Goal: Task Accomplishment & Management: Manage account settings

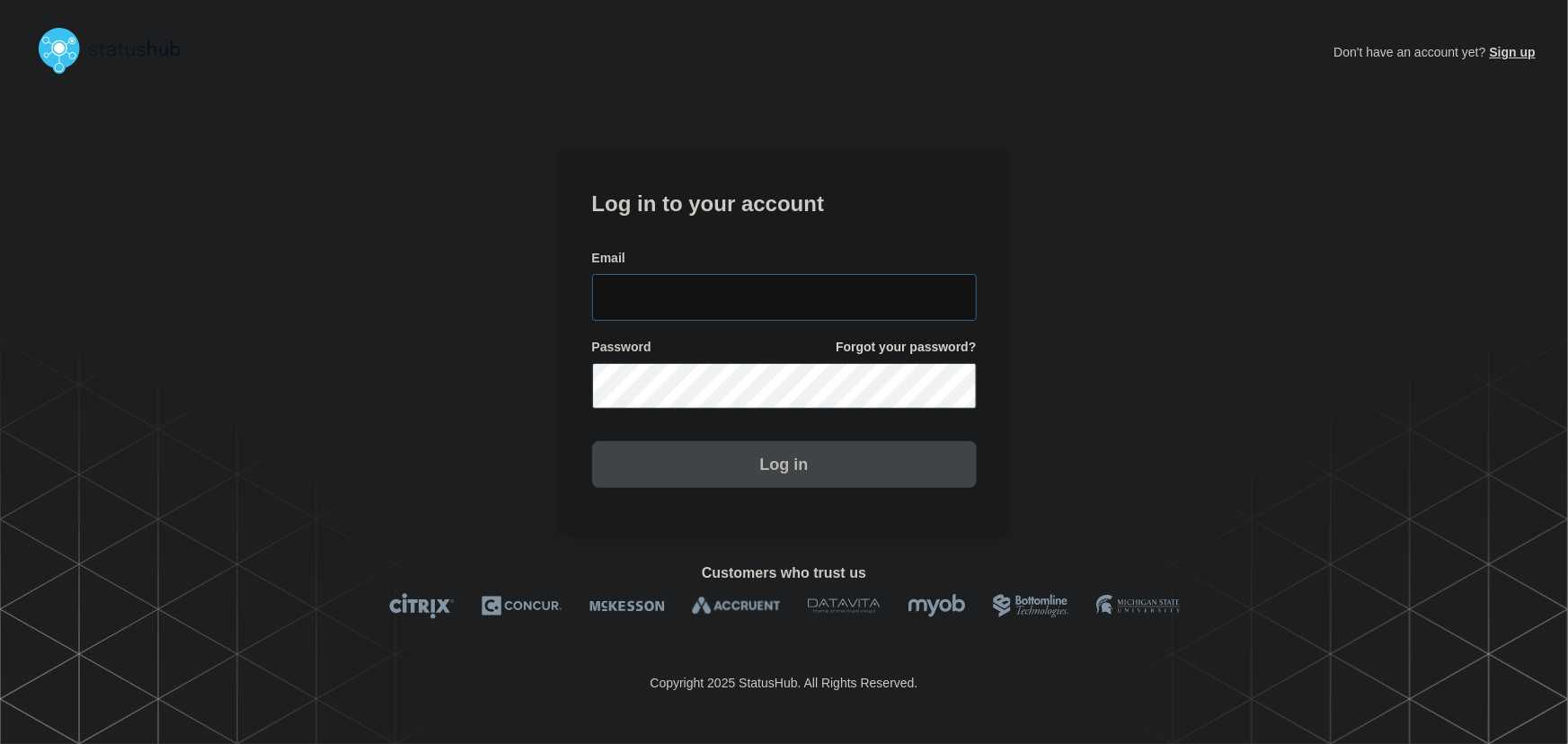
type input "tyler.wolkey@conexon.us"
drag, startPoint x: 828, startPoint y: 274, endPoint x: 821, endPoint y: 266, distance: 10.6
click at [828, 274] on input "tyler.wolkey@conexon.us" at bounding box center [784, 298] width 385 height 46
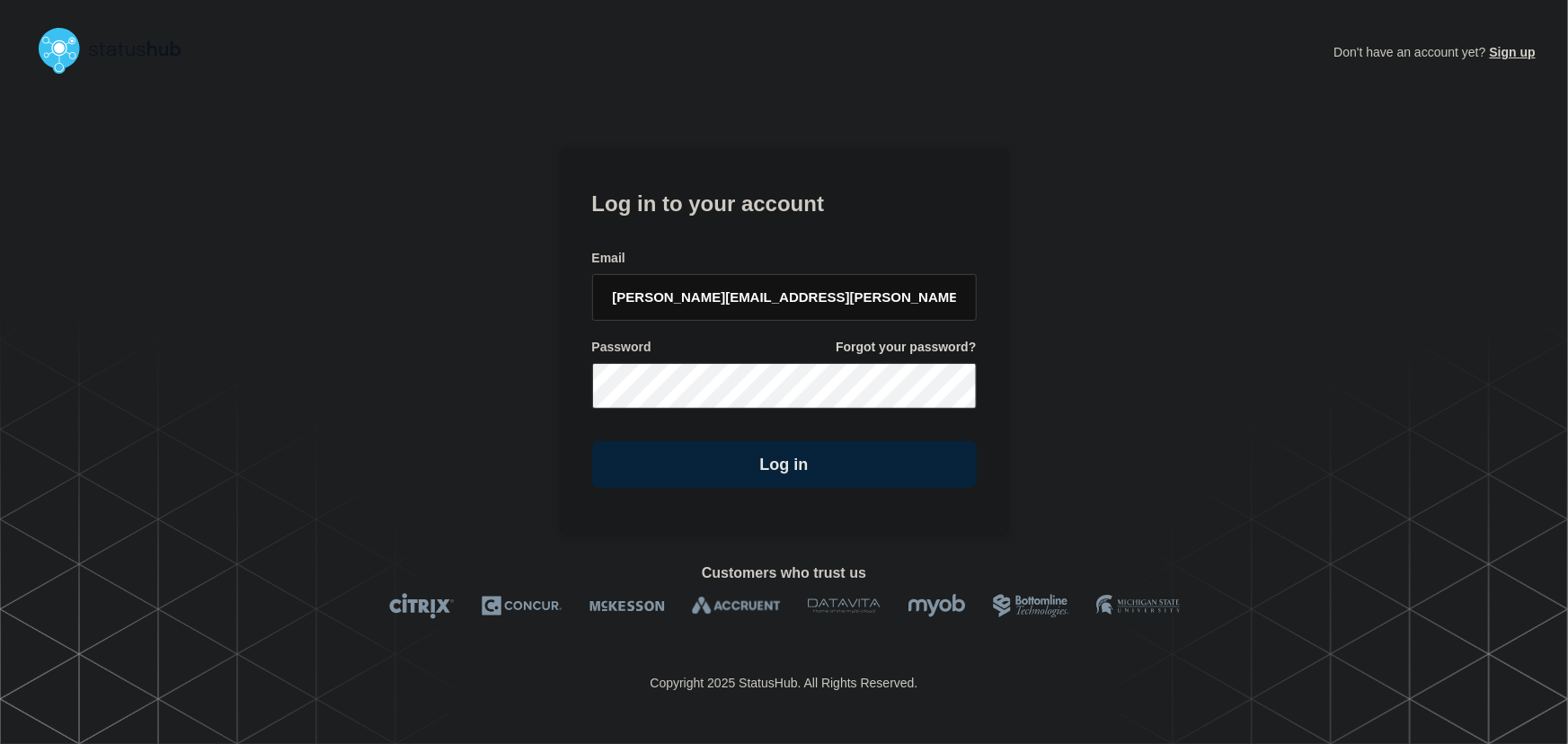
click at [766, 215] on h1 "Log in to your account" at bounding box center [784, 202] width 385 height 33
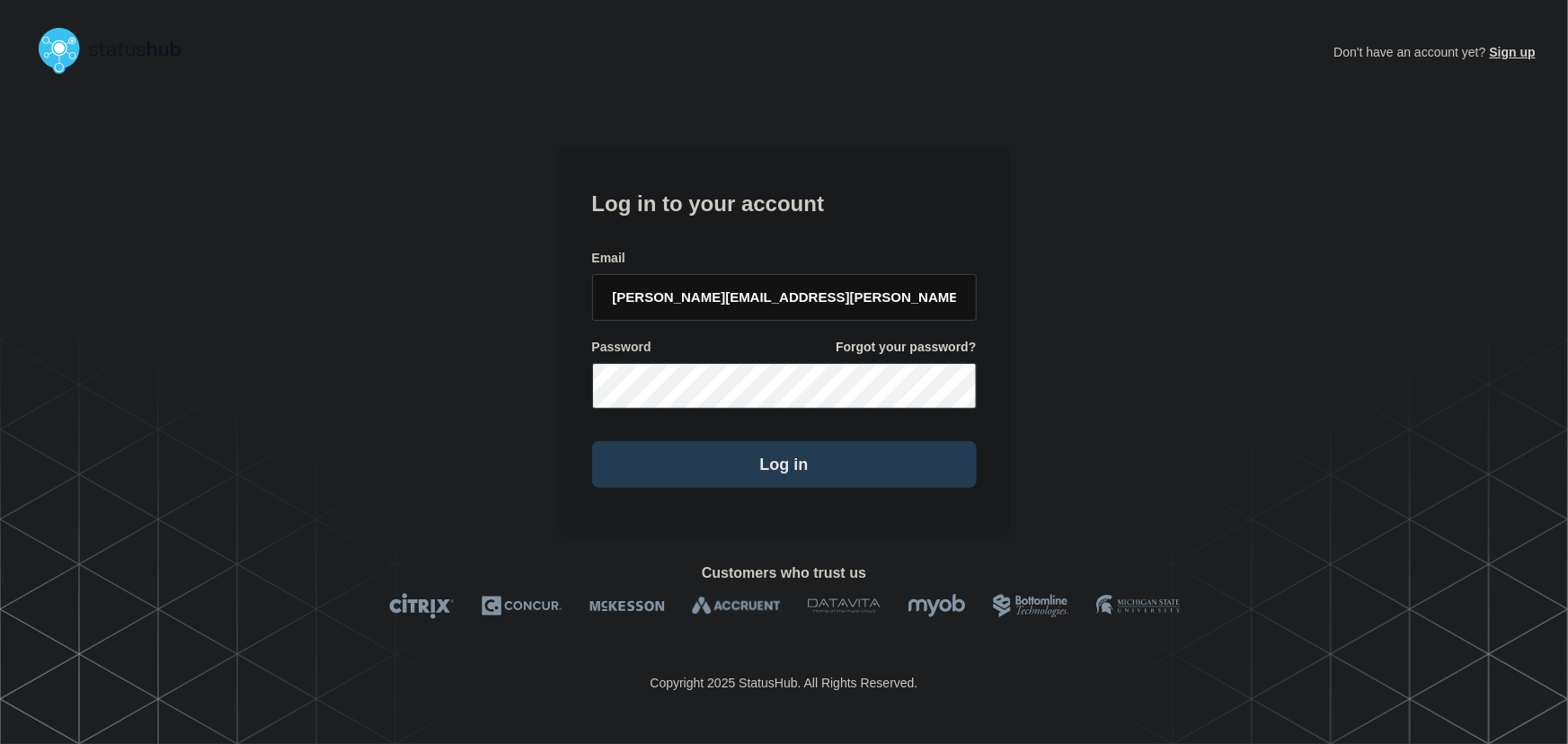
click at [813, 474] on button "Log in" at bounding box center [784, 465] width 385 height 46
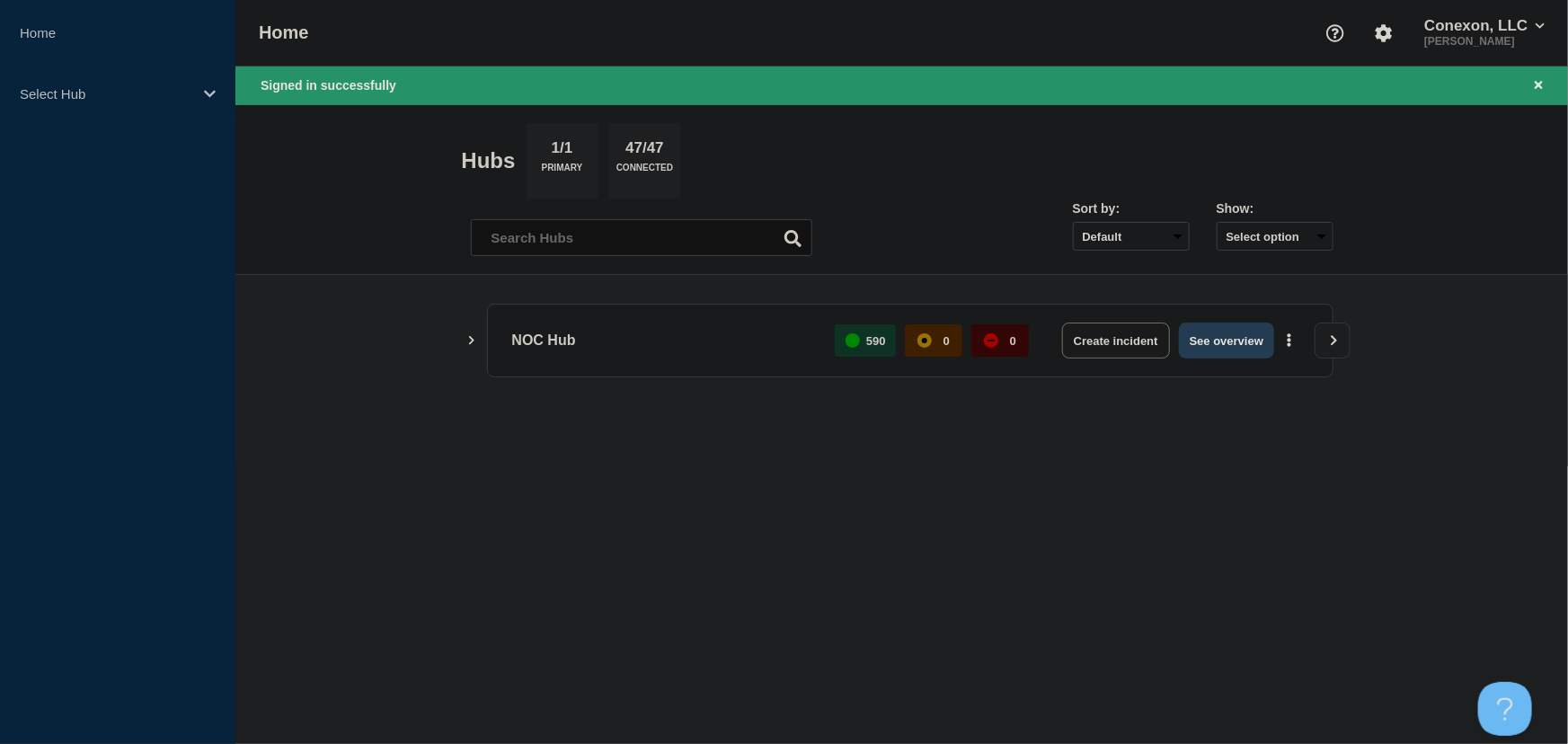
click at [1227, 334] on button "See overview" at bounding box center [1226, 340] width 96 height 36
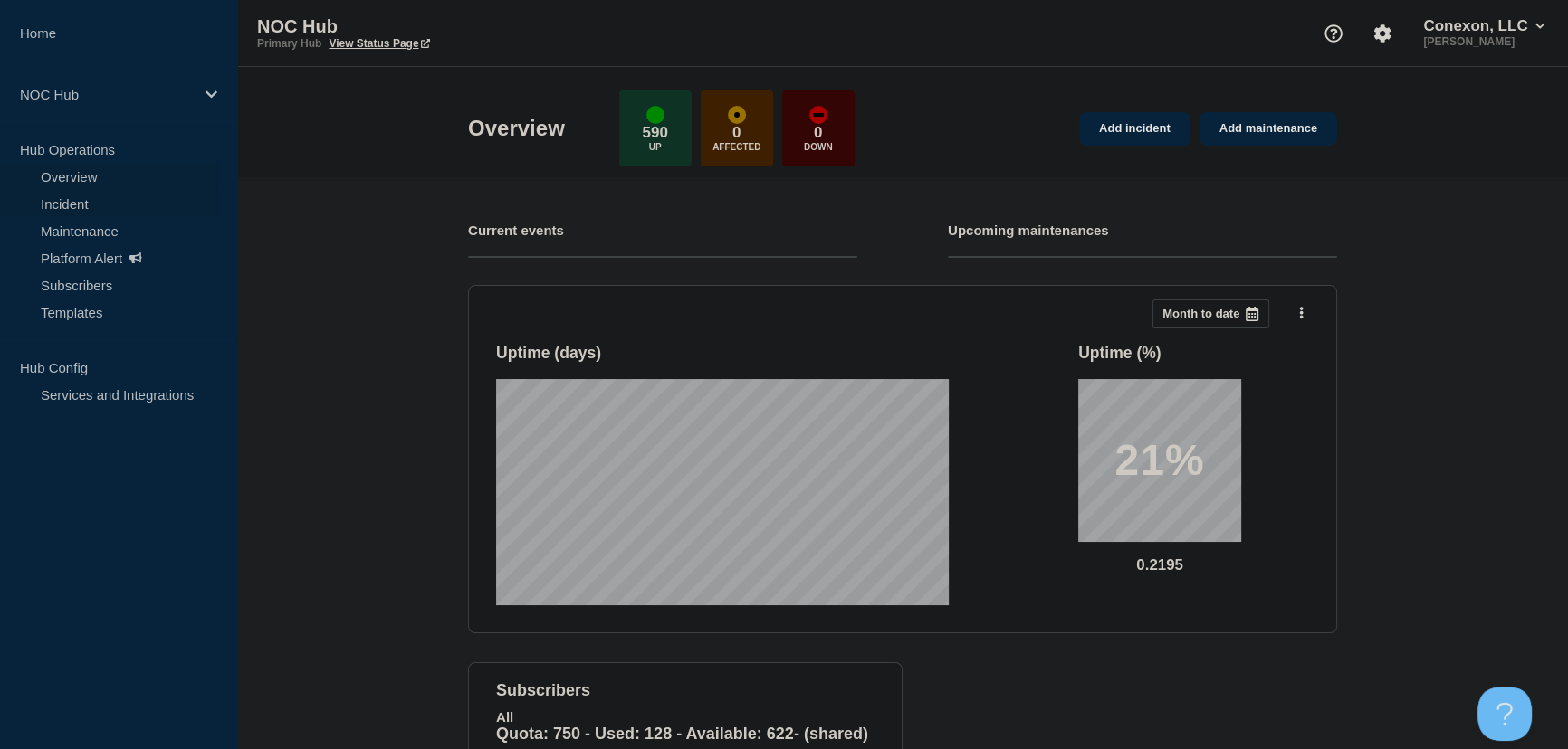
click at [41, 202] on link "Incident" at bounding box center [109, 203] width 219 height 27
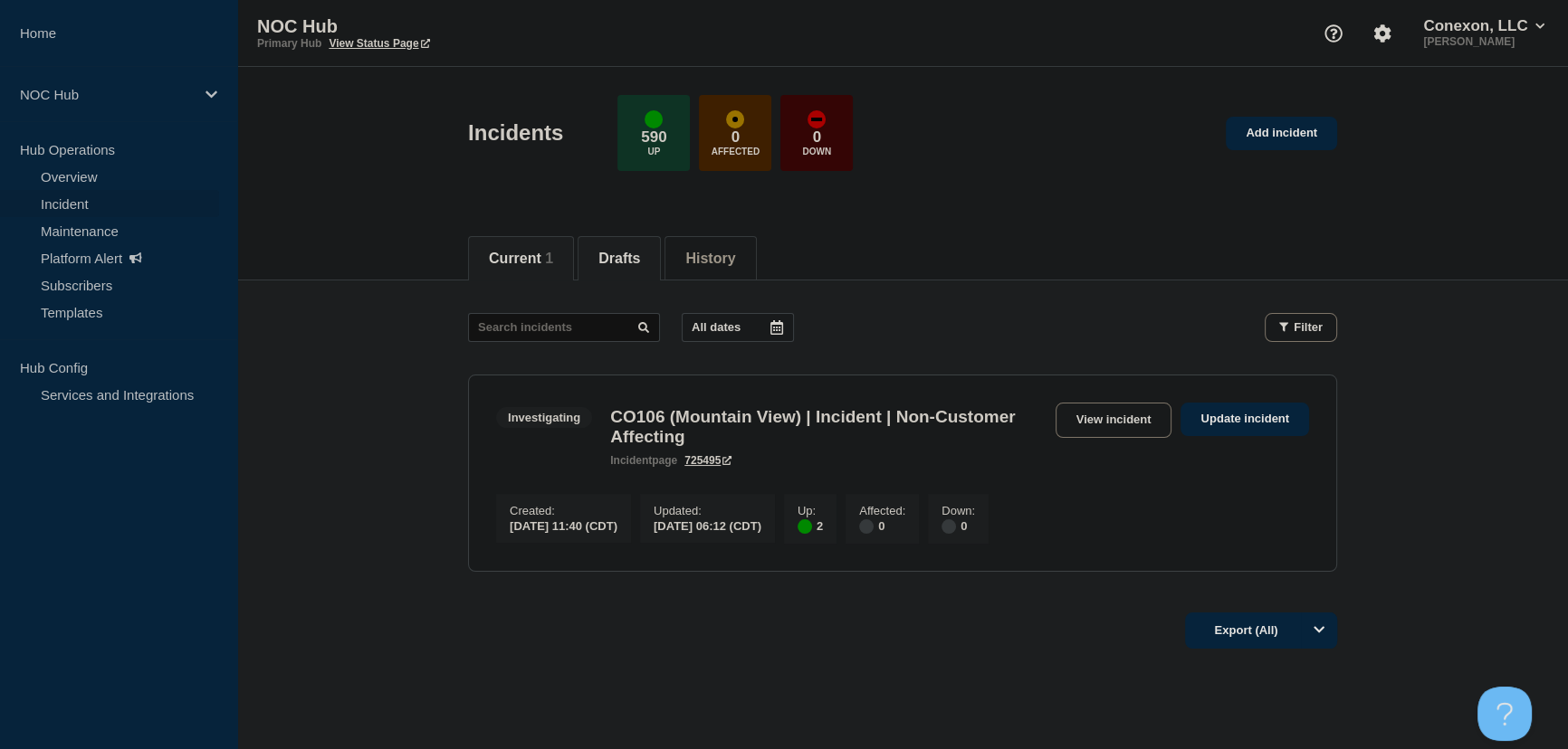
click at [610, 251] on button "Drafts" at bounding box center [619, 259] width 42 height 17
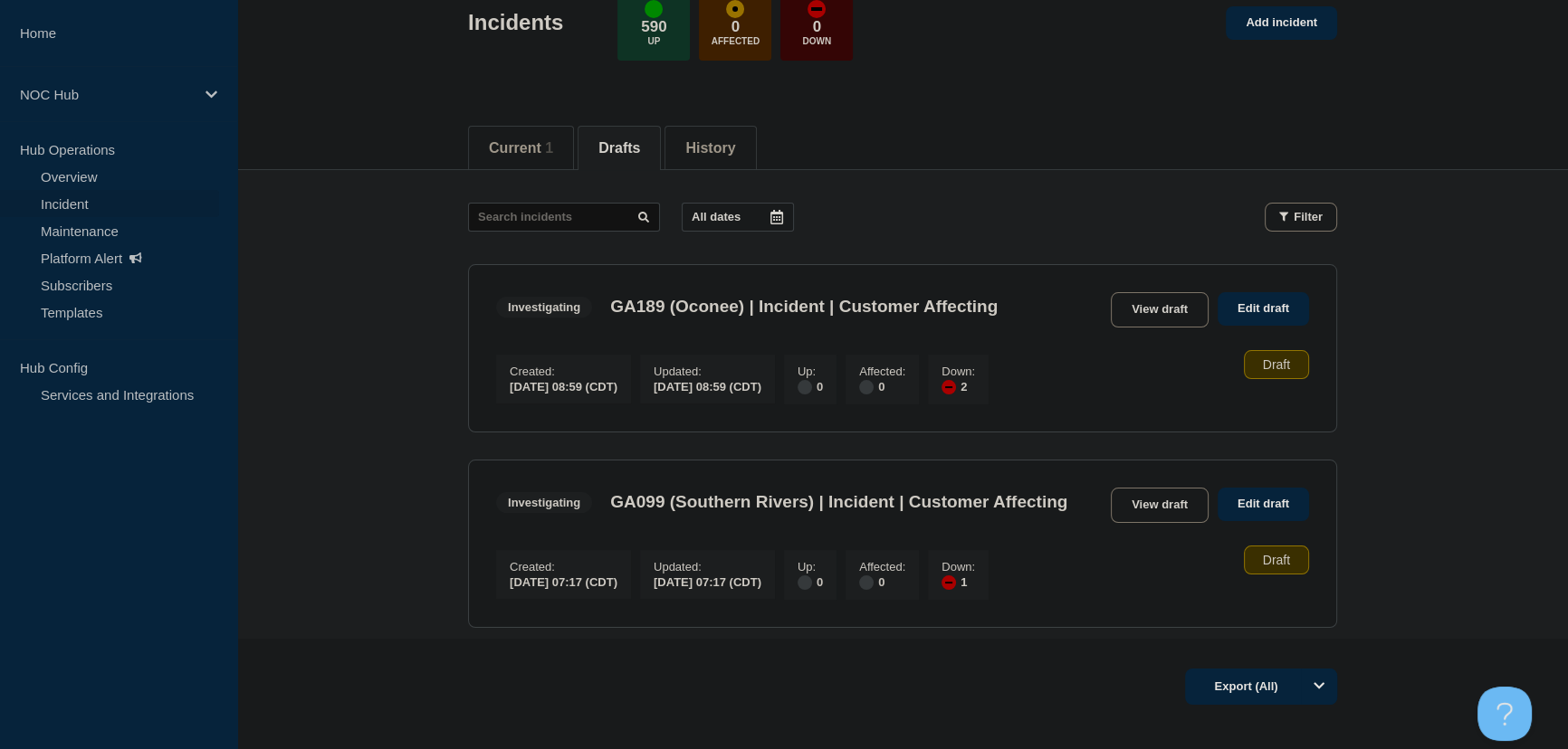
scroll to position [82, 0]
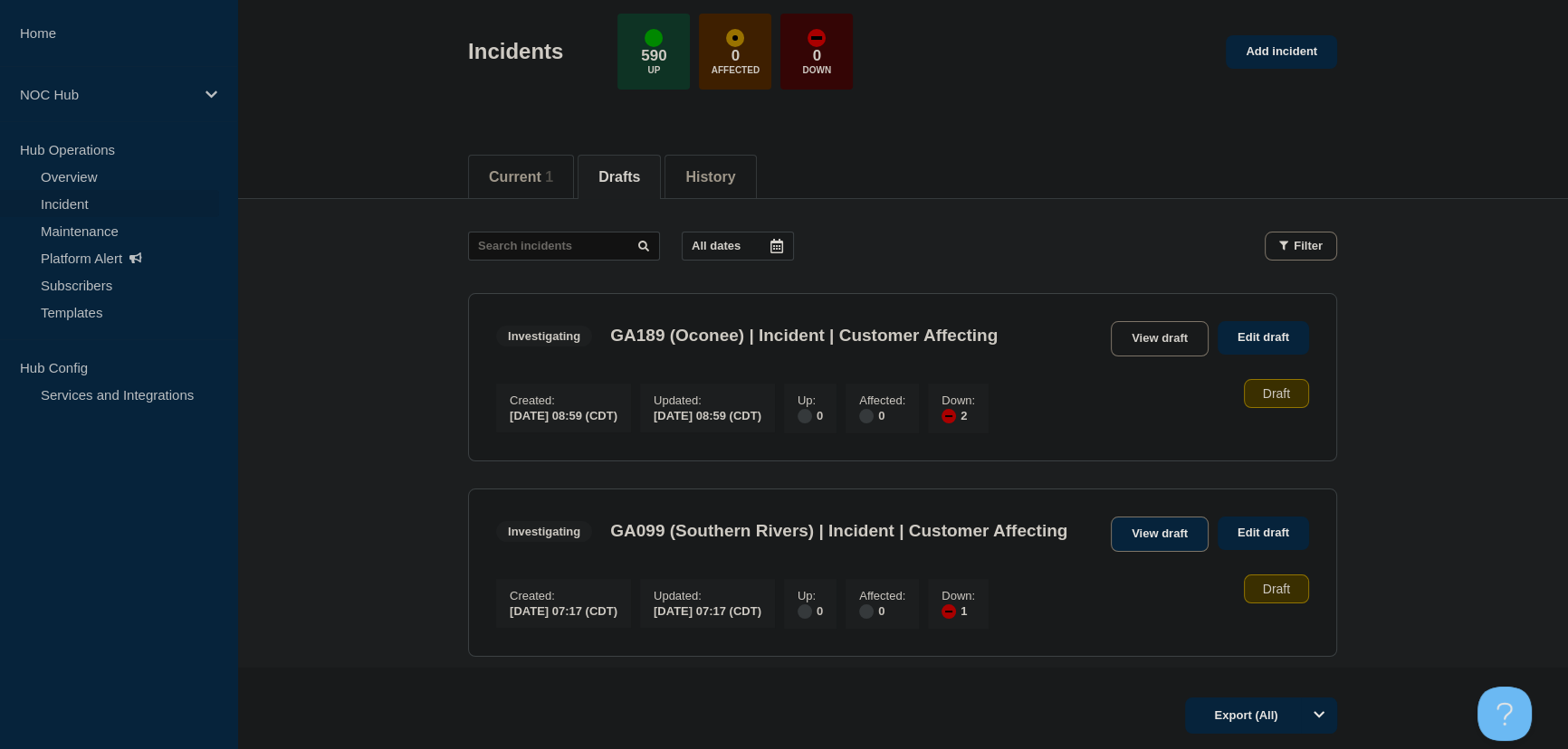
click at [1185, 532] on link "View draft" at bounding box center [1159, 534] width 97 height 35
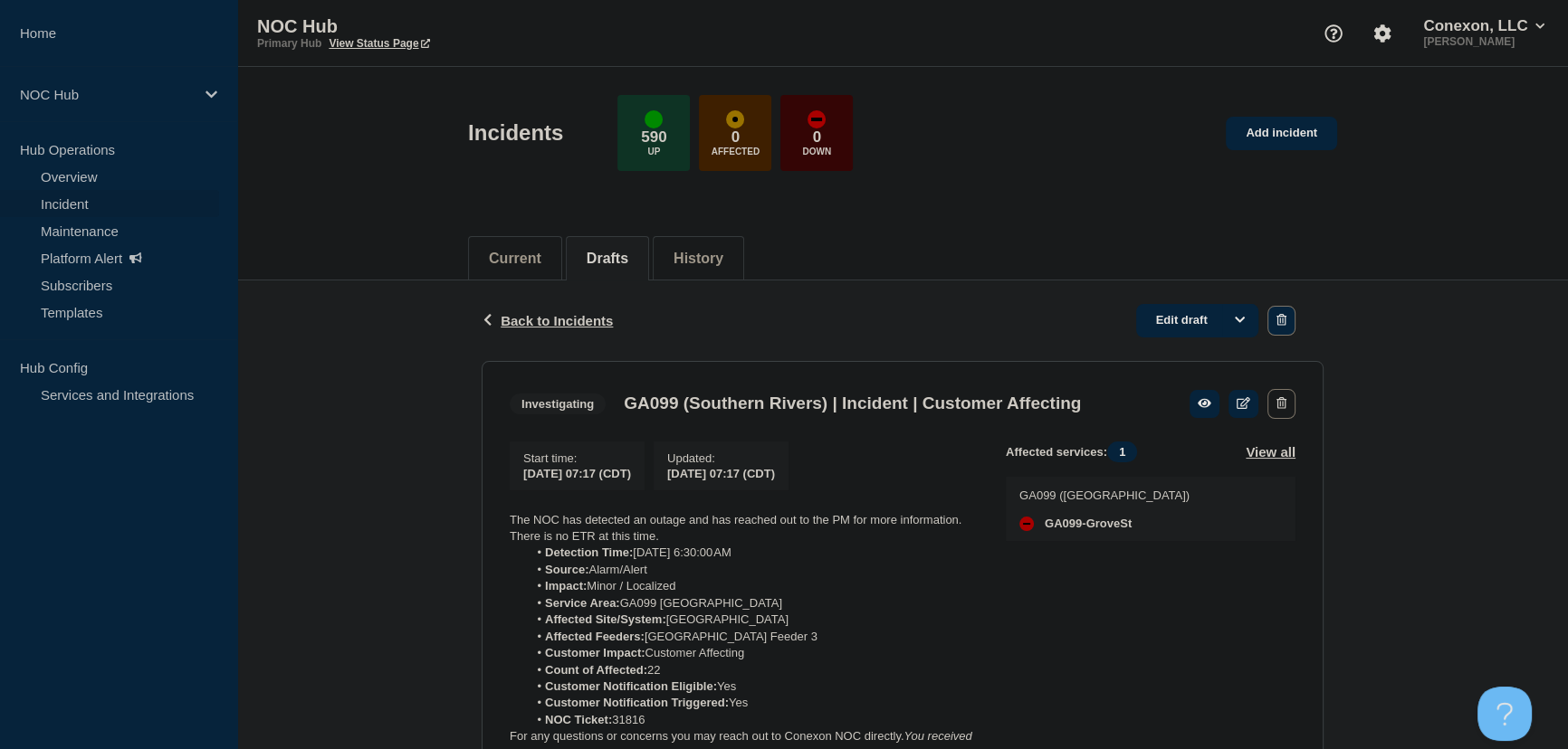
click at [1280, 322] on icon "button" at bounding box center [1282, 320] width 10 height 12
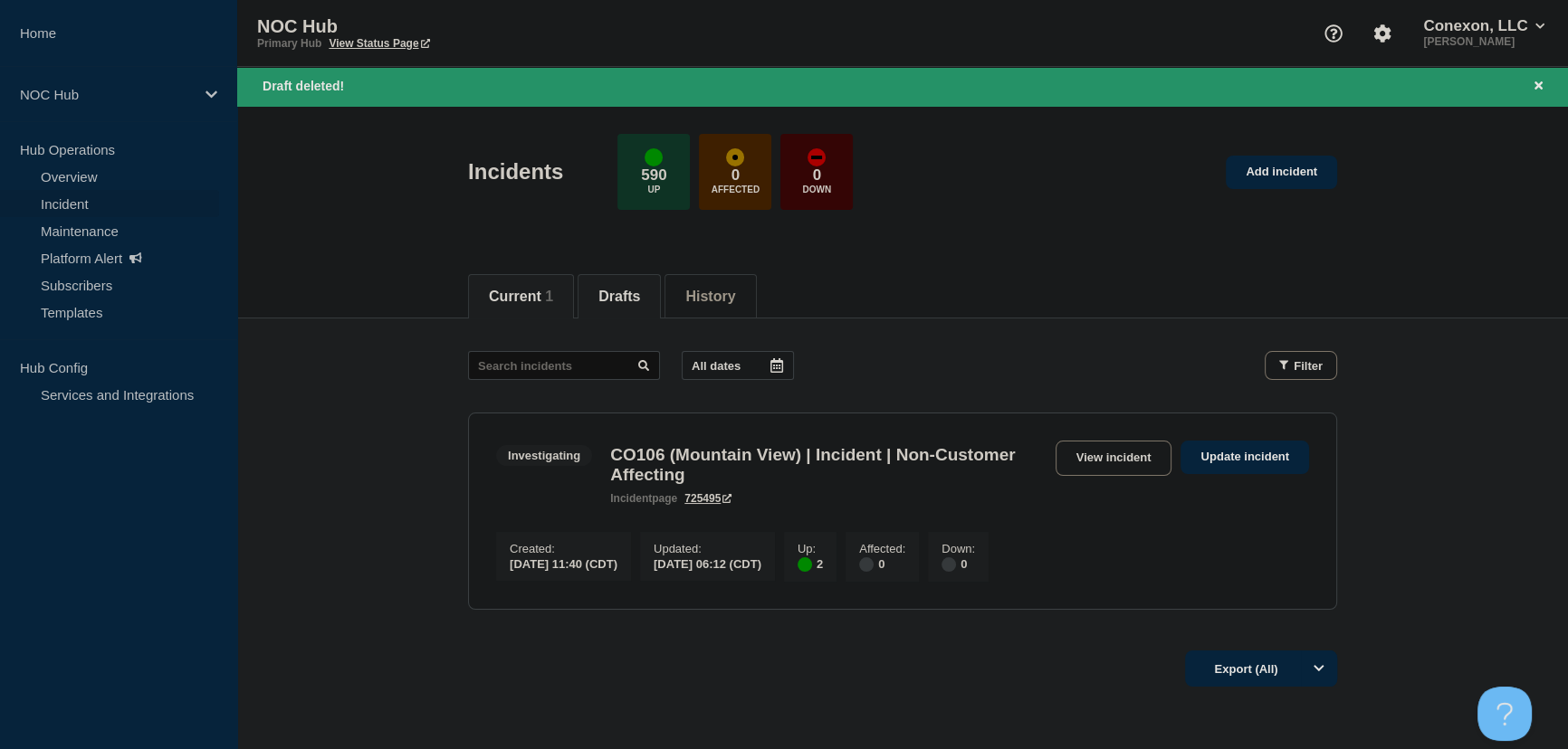
click at [606, 307] on li "Drafts" at bounding box center [619, 297] width 84 height 45
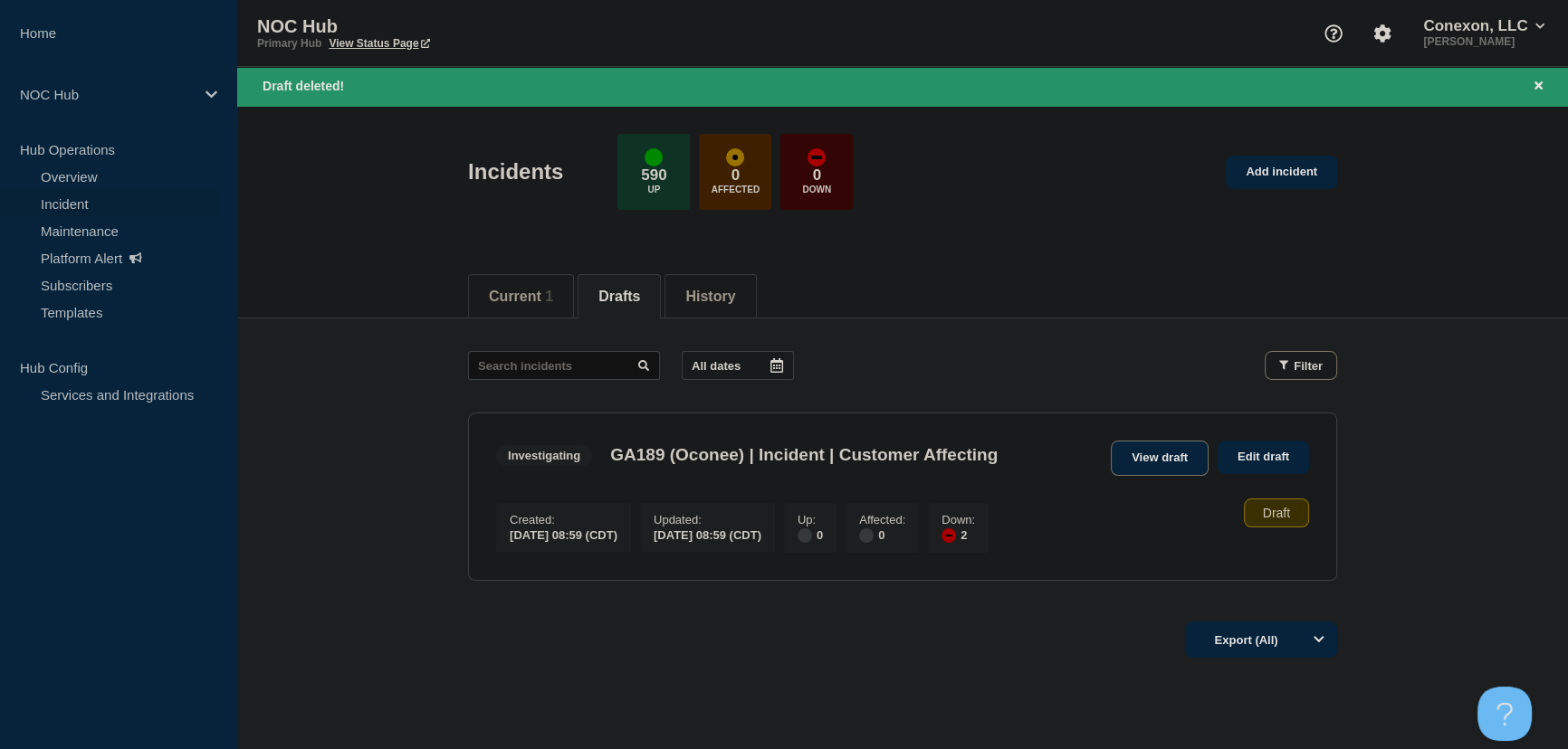
click at [1182, 470] on link "View draft" at bounding box center [1159, 458] width 97 height 35
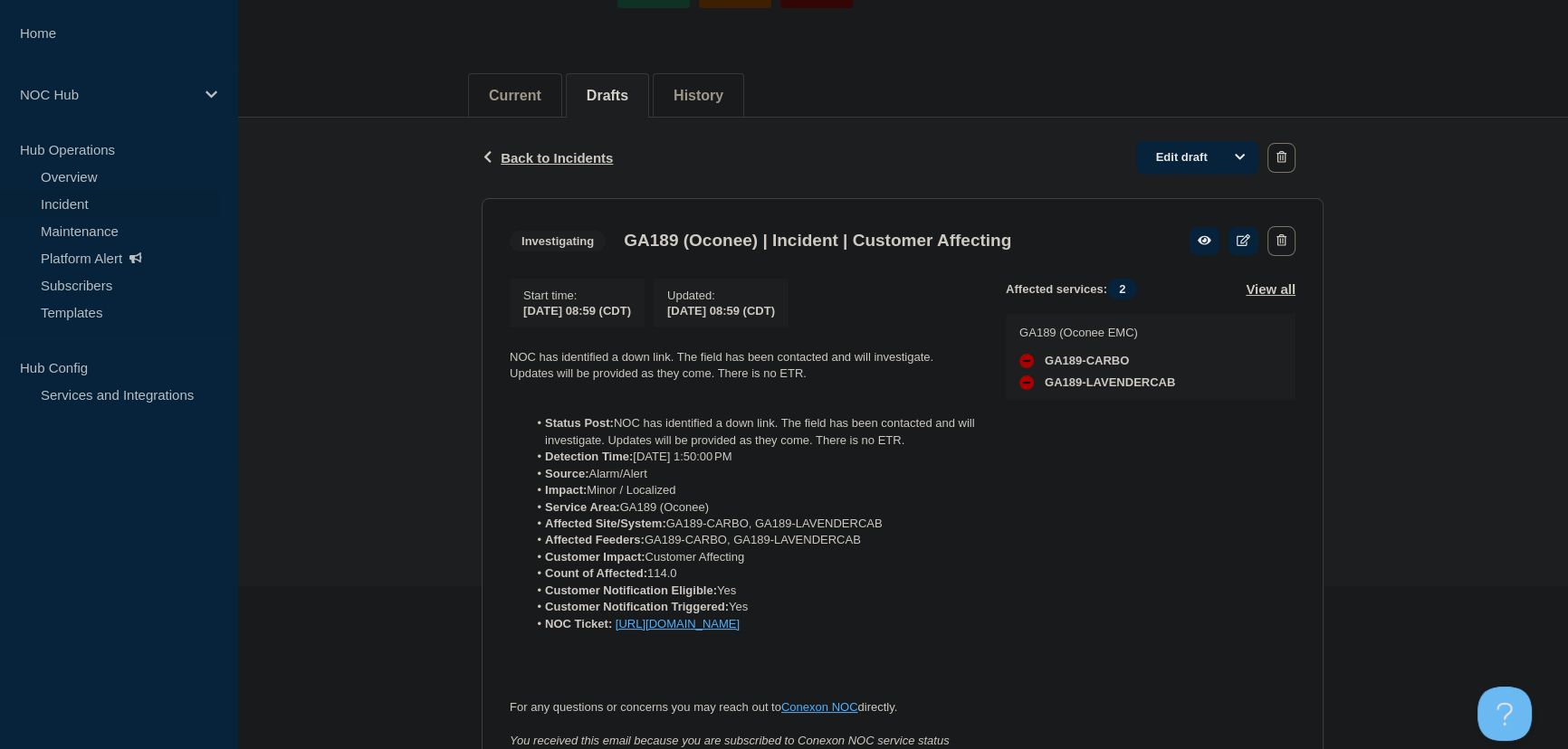
scroll to position [163, 0]
drag, startPoint x: 967, startPoint y: 645, endPoint x: 411, endPoint y: 354, distance: 627.5
click at [411, 354] on div "Back Back to Incidents Edit draft Investigating GA189 (Oconee) | Incident | Cus…" at bounding box center [902, 587] width 1331 height 940
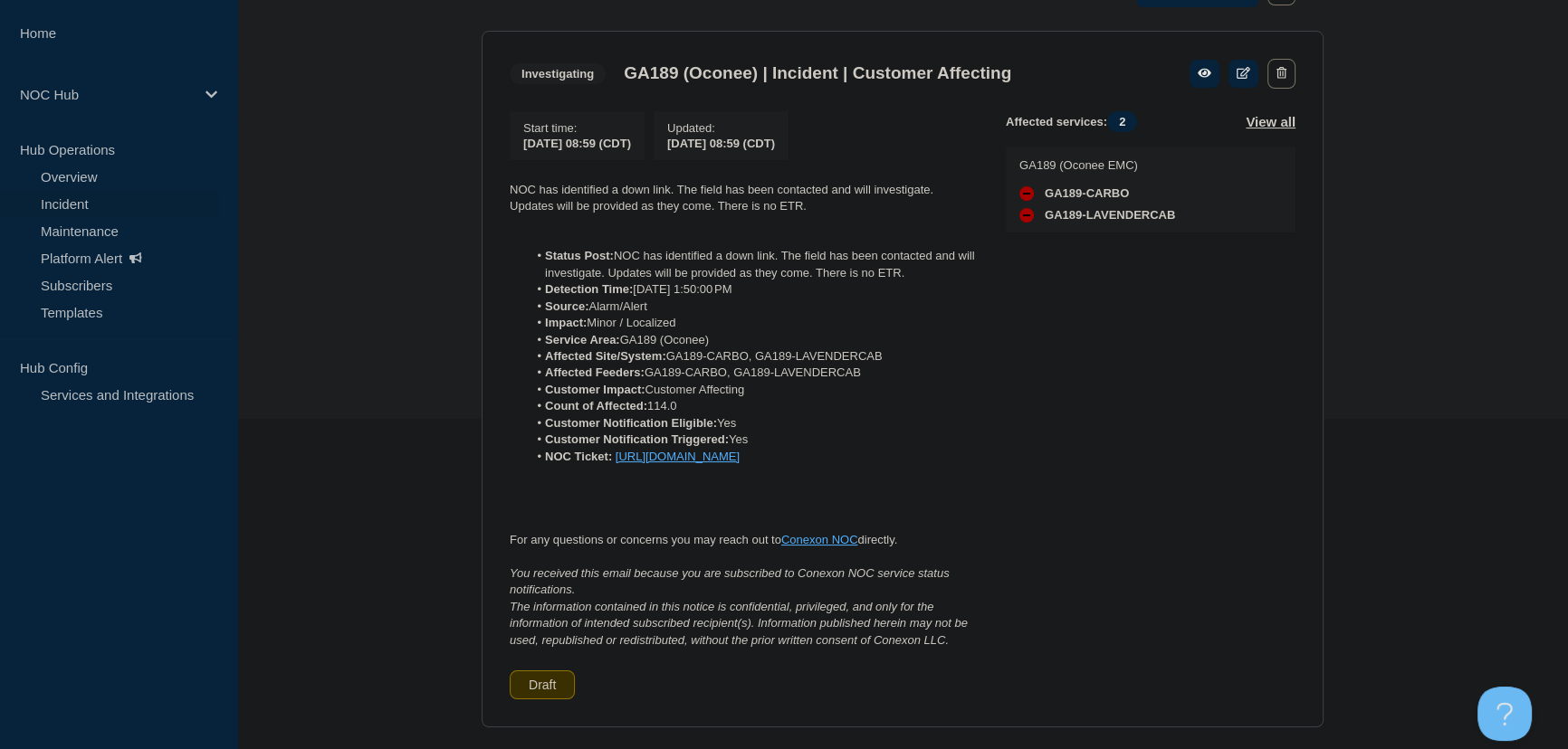
scroll to position [329, 0]
click at [957, 669] on div "Start time : 2025-09-30 08:59 (CDT) Updated : 2025-09-30 08:59 (CDT) NOC has id…" at bounding box center [758, 408] width 496 height 589
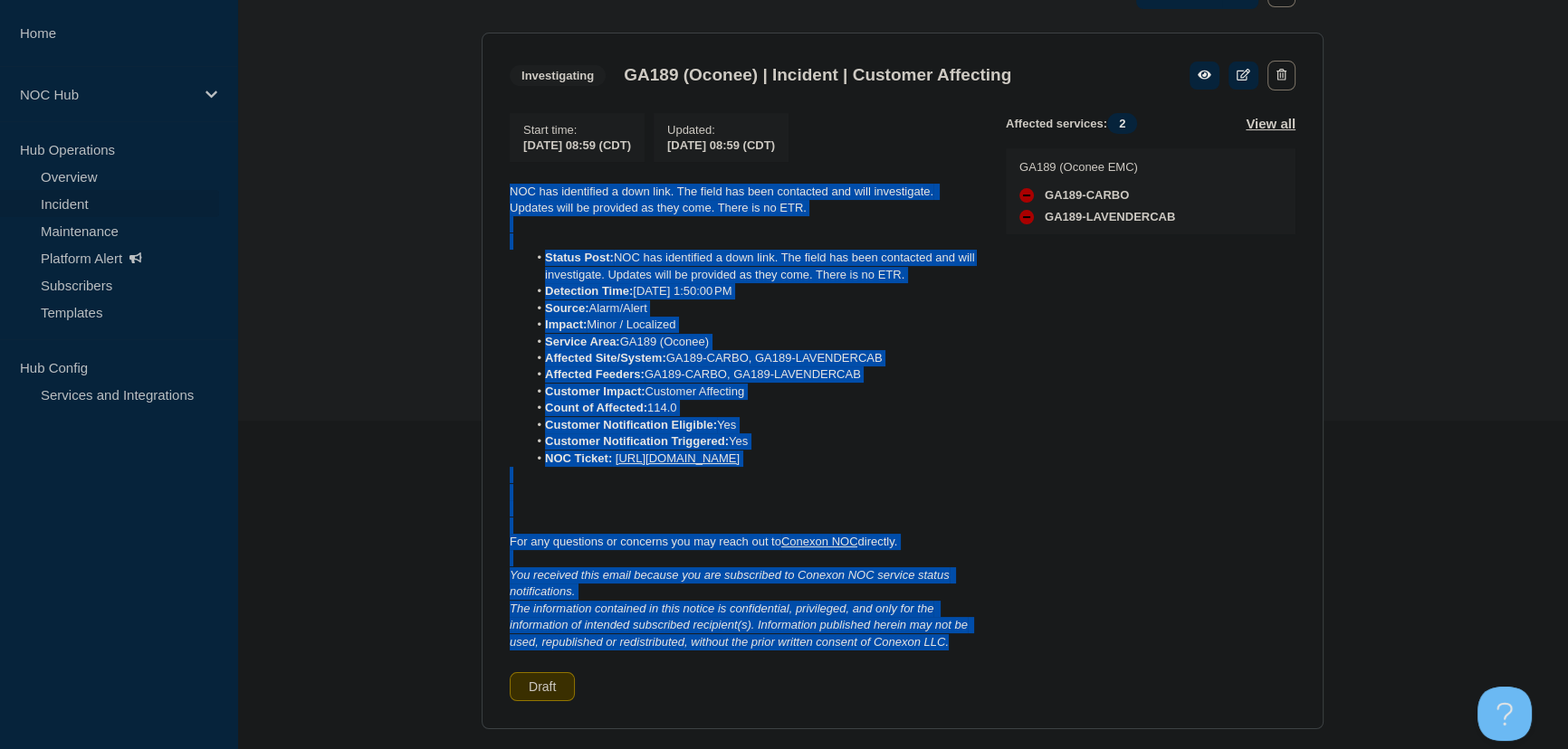
drag, startPoint x: 956, startPoint y: 660, endPoint x: 506, endPoint y: 197, distance: 645.7
click at [506, 197] on section "Investigating GA189 (Oconee) | Incident | Customer Affecting Start time : 2025-…" at bounding box center [902, 380] width 842 height 697
copy div "NOC has identified a down link. The field has been contacted and will investiga…"
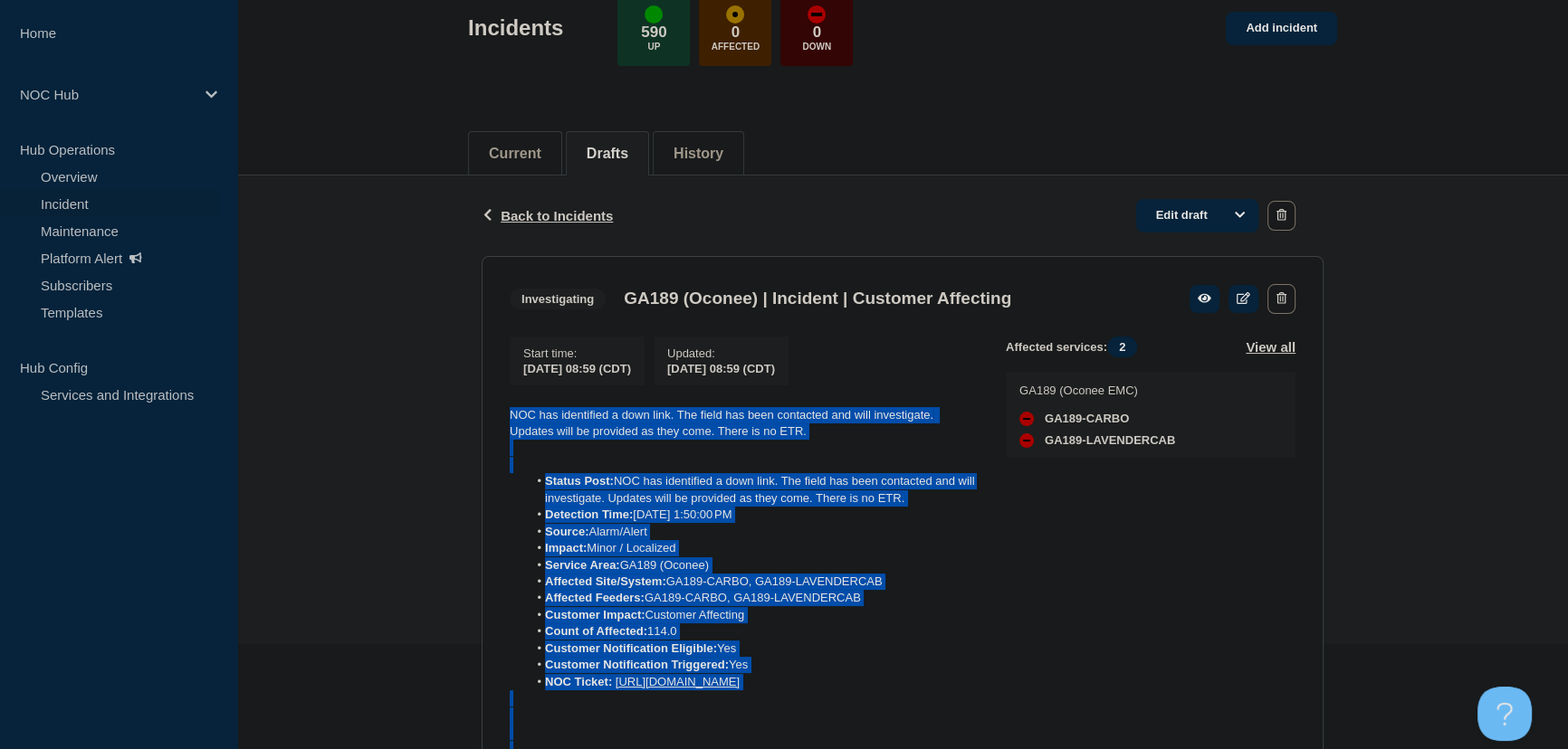
scroll to position [82, 0]
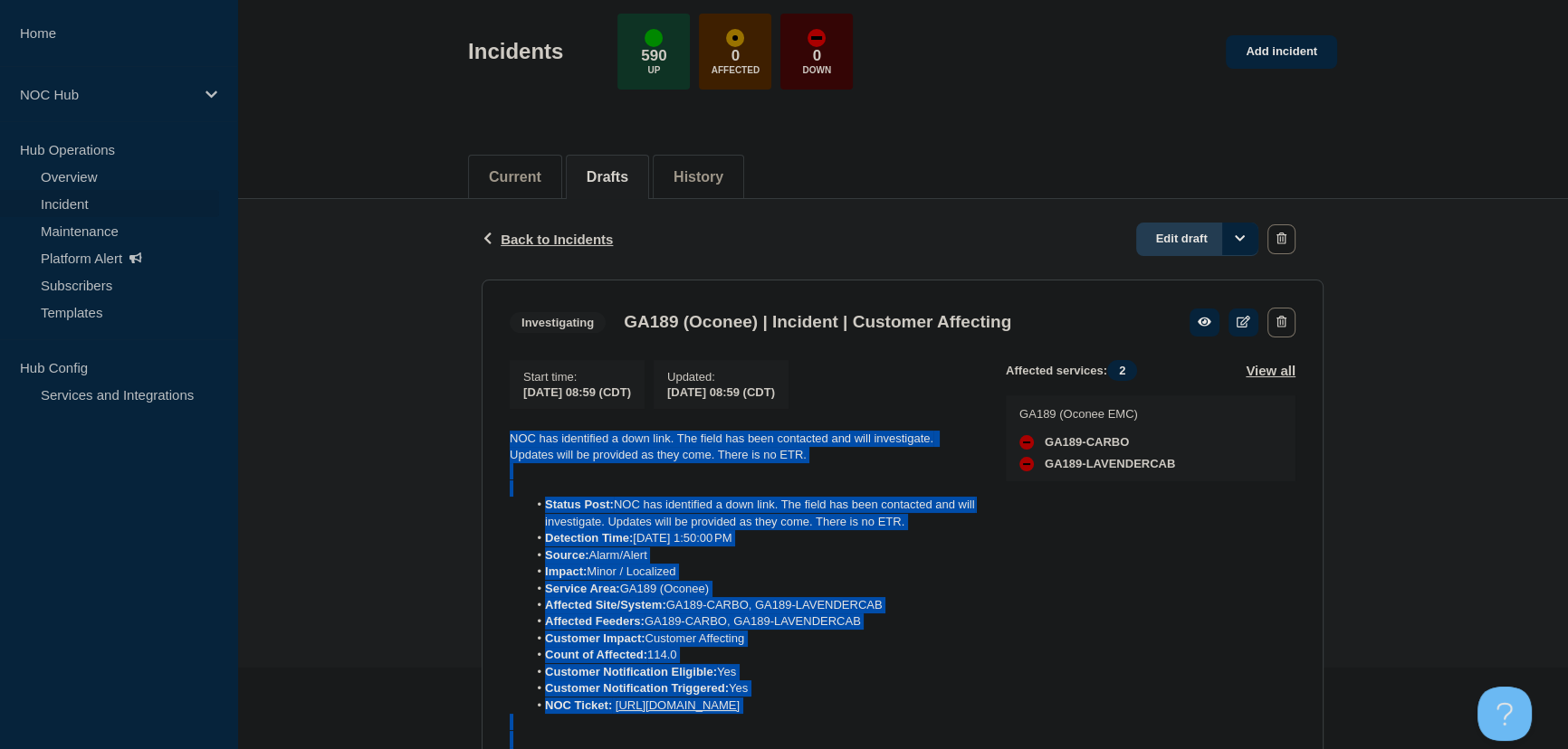
click at [1167, 235] on link "Edit draft" at bounding box center [1197, 239] width 123 height 33
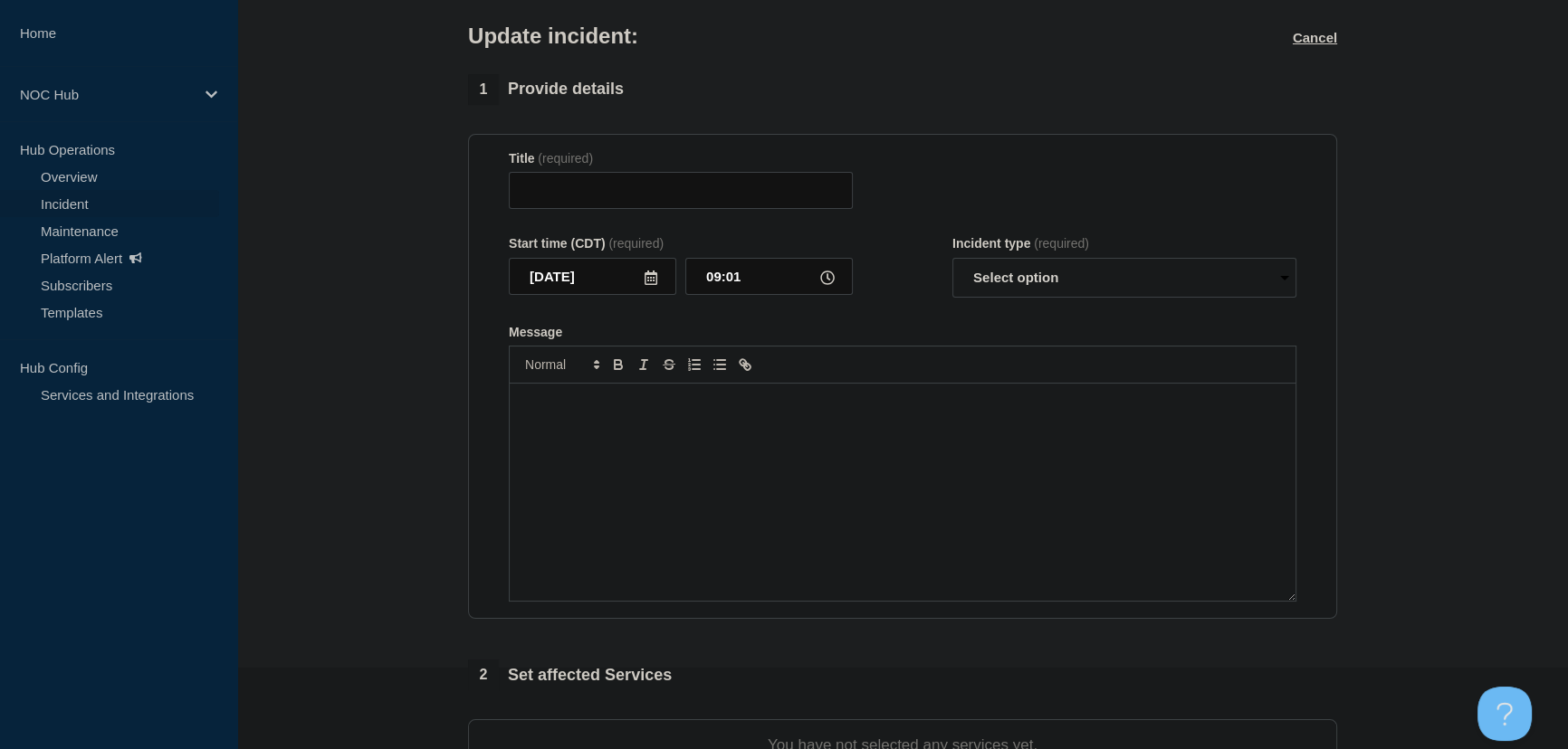
type input "GA189 (Oconee) | Incident | Customer Affecting"
type input "08:59"
select select "investigating"
radio input "false"
radio input "true"
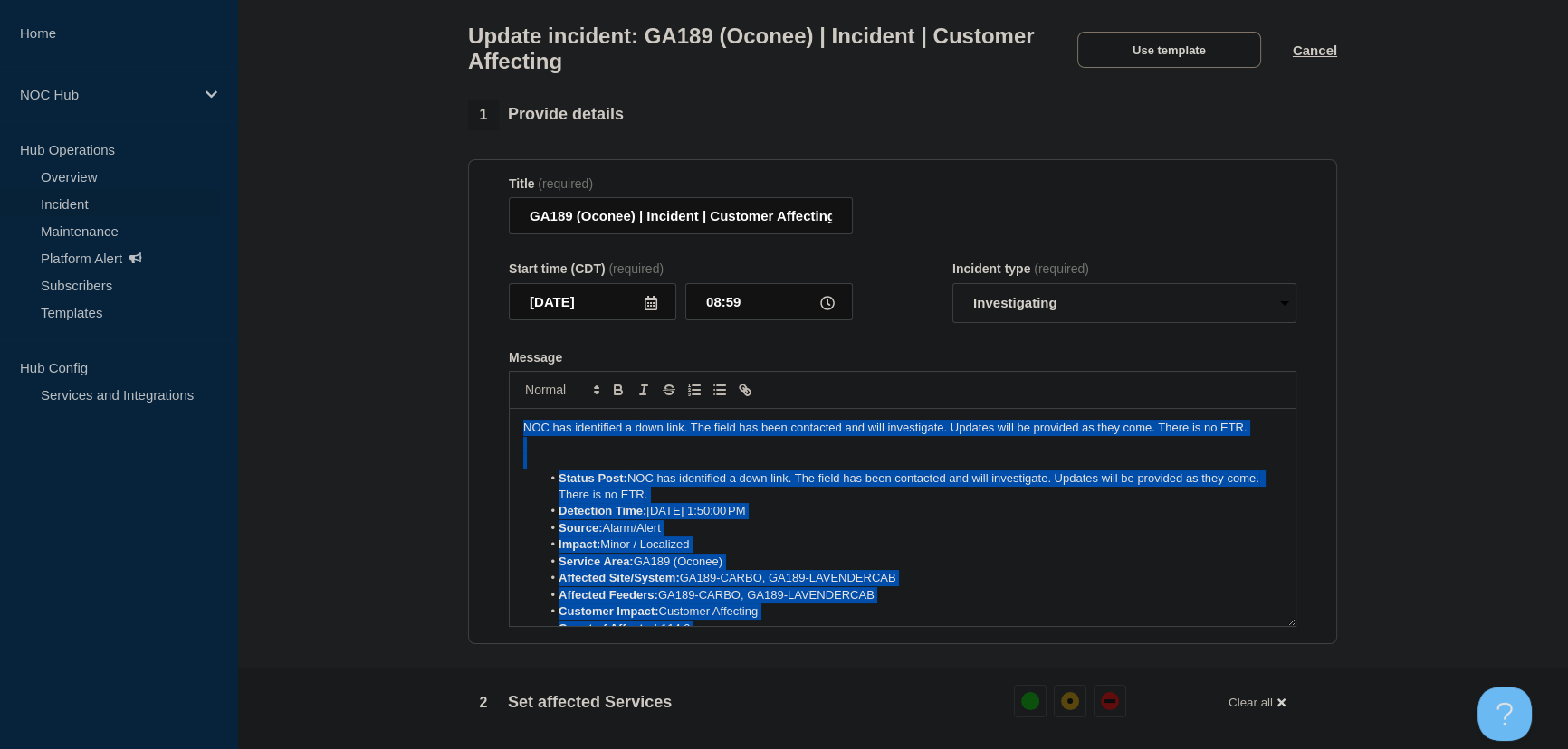
drag, startPoint x: 1039, startPoint y: 596, endPoint x: 311, endPoint y: 279, distance: 794.0
click at [311, 279] on section "1 Provide details Title (required) GA189 (Oconee) | Incident | Customer Affecti…" at bounding box center [902, 694] width 1331 height 1189
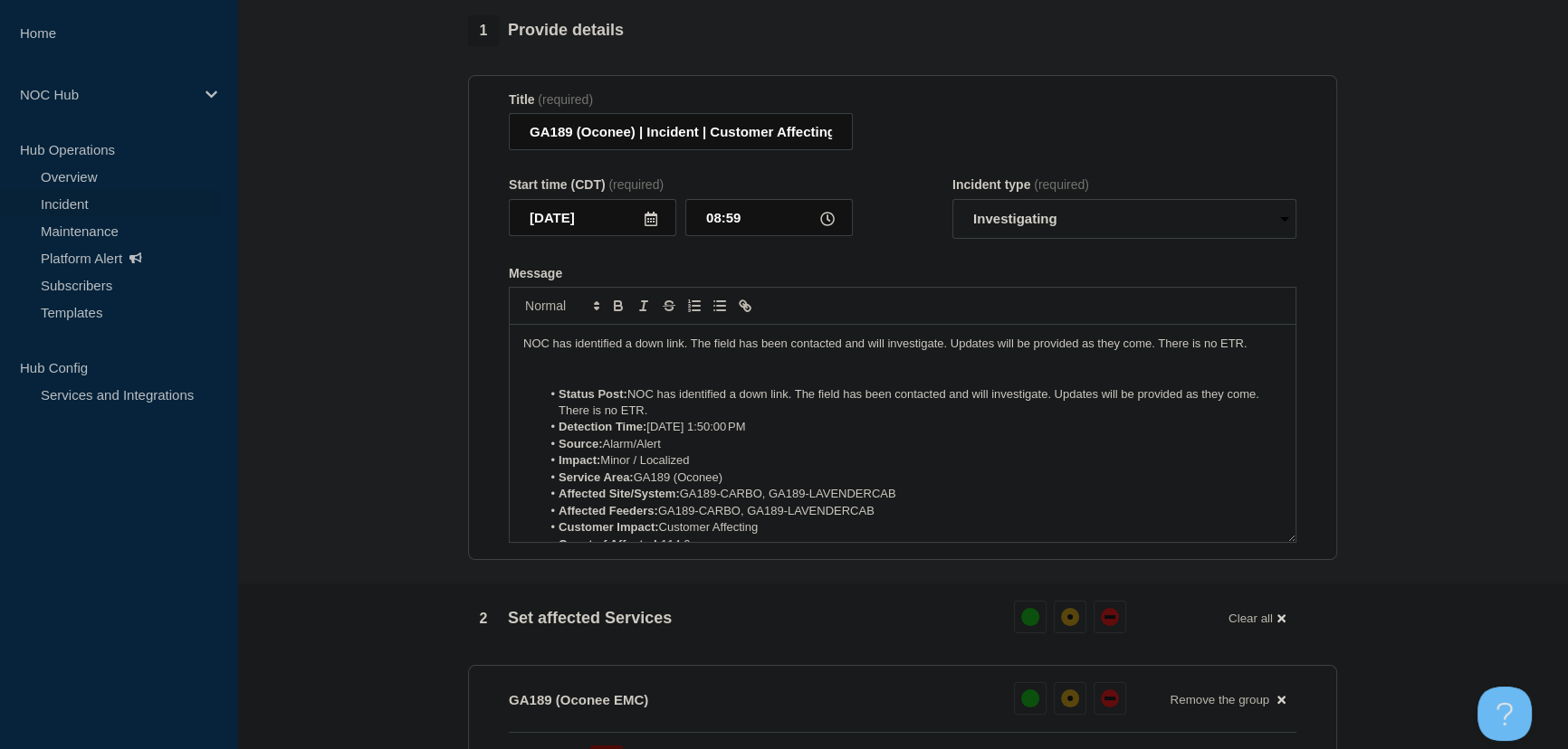
scroll to position [208, 0]
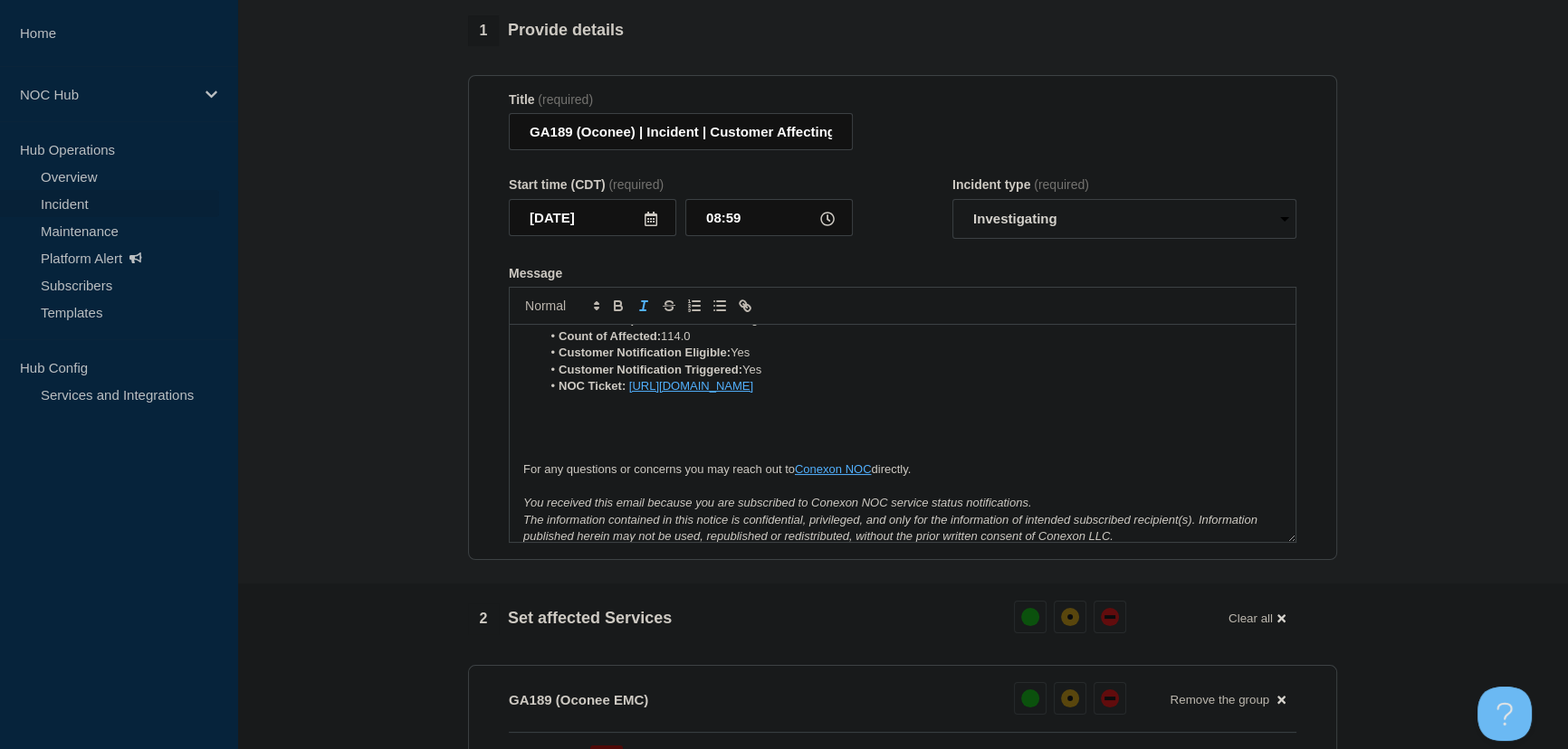
click at [596, 458] on p "Message" at bounding box center [902, 453] width 758 height 17
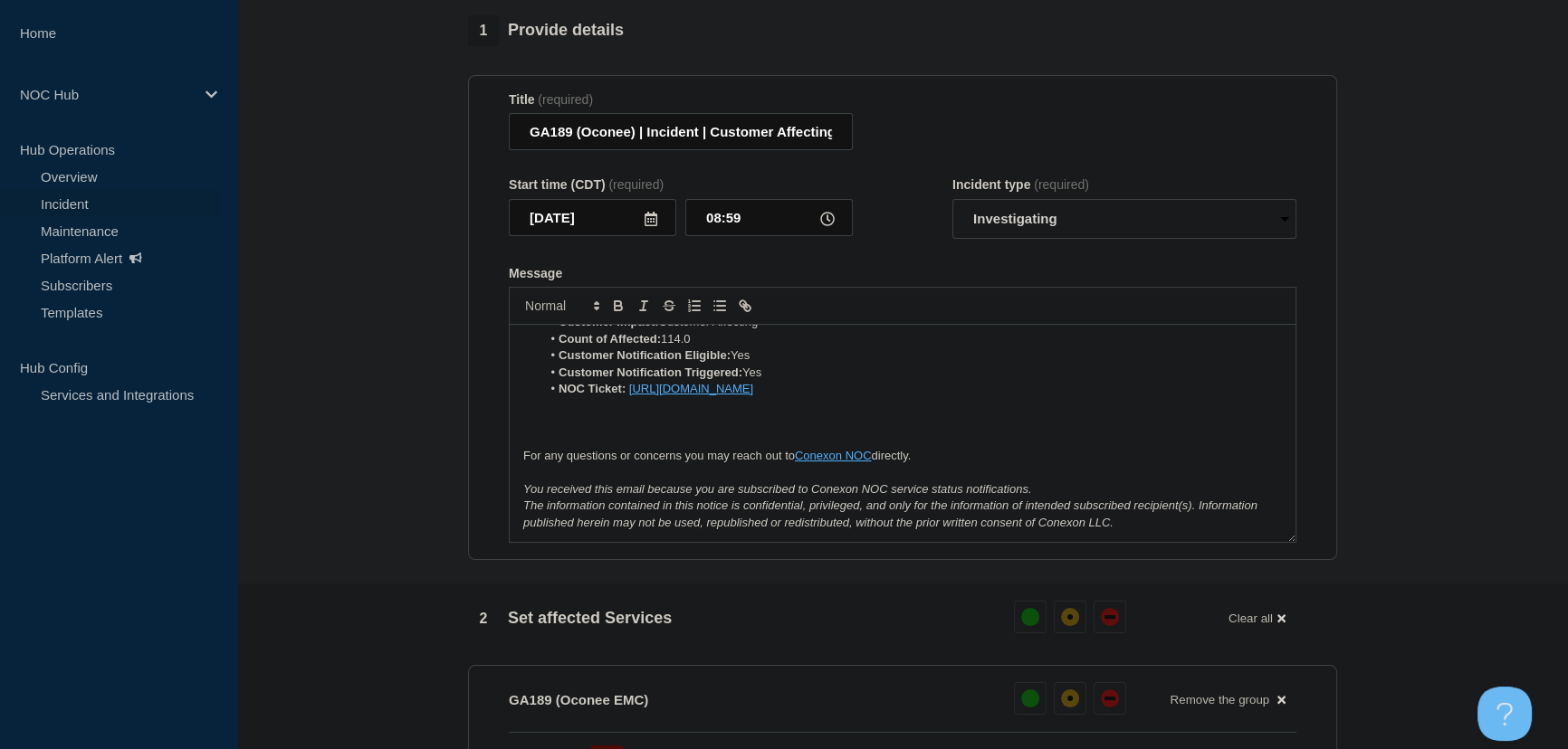
scroll to position [188, 0]
click at [1055, 410] on li "NOC Ticket: https://noc.support.conexon.us/servicedesk/customer/portal/4/CNOC-3…" at bounding box center [912, 406] width 742 height 17
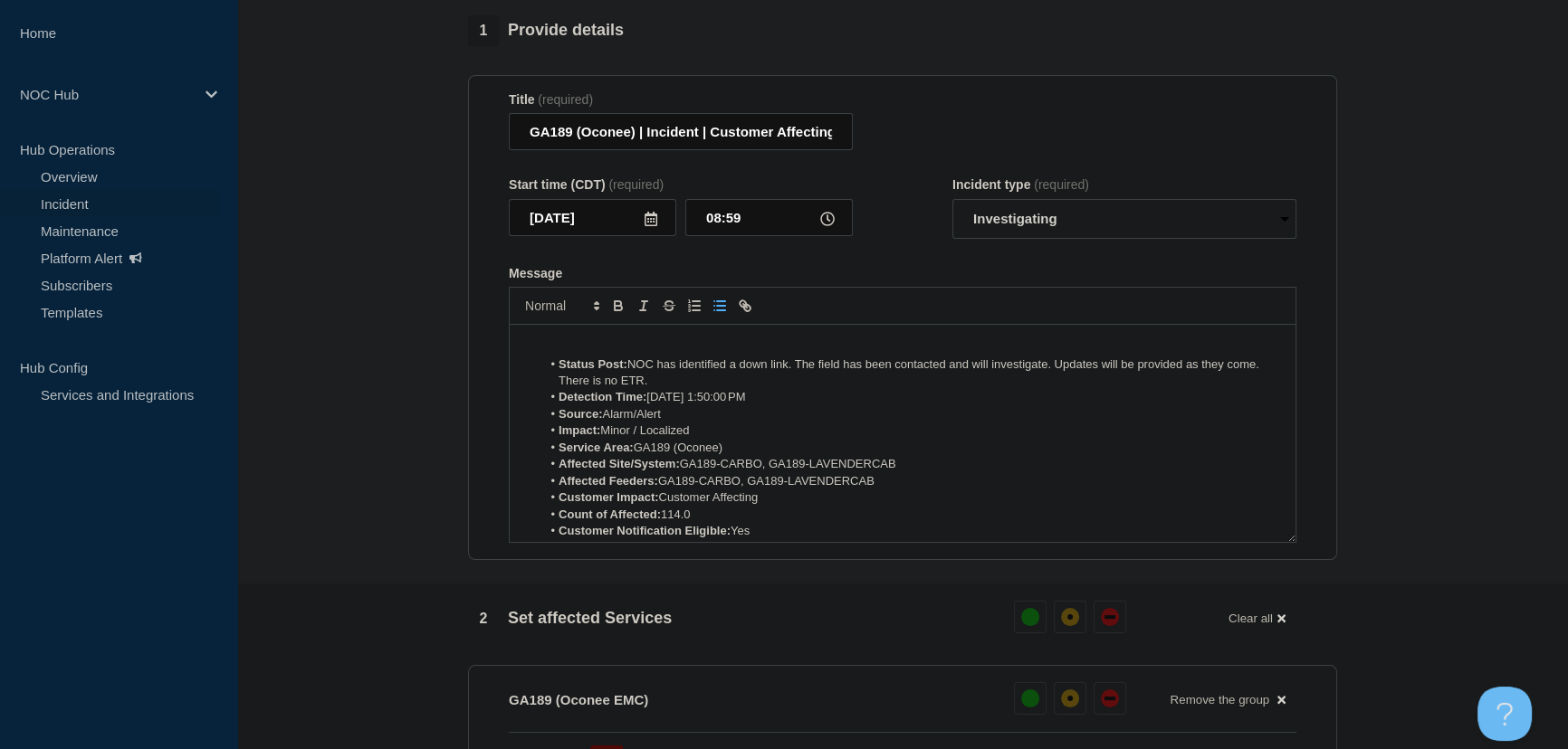
scroll to position [23, 0]
click at [694, 527] on li "Count of Affected: 114.0" at bounding box center [912, 520] width 742 height 17
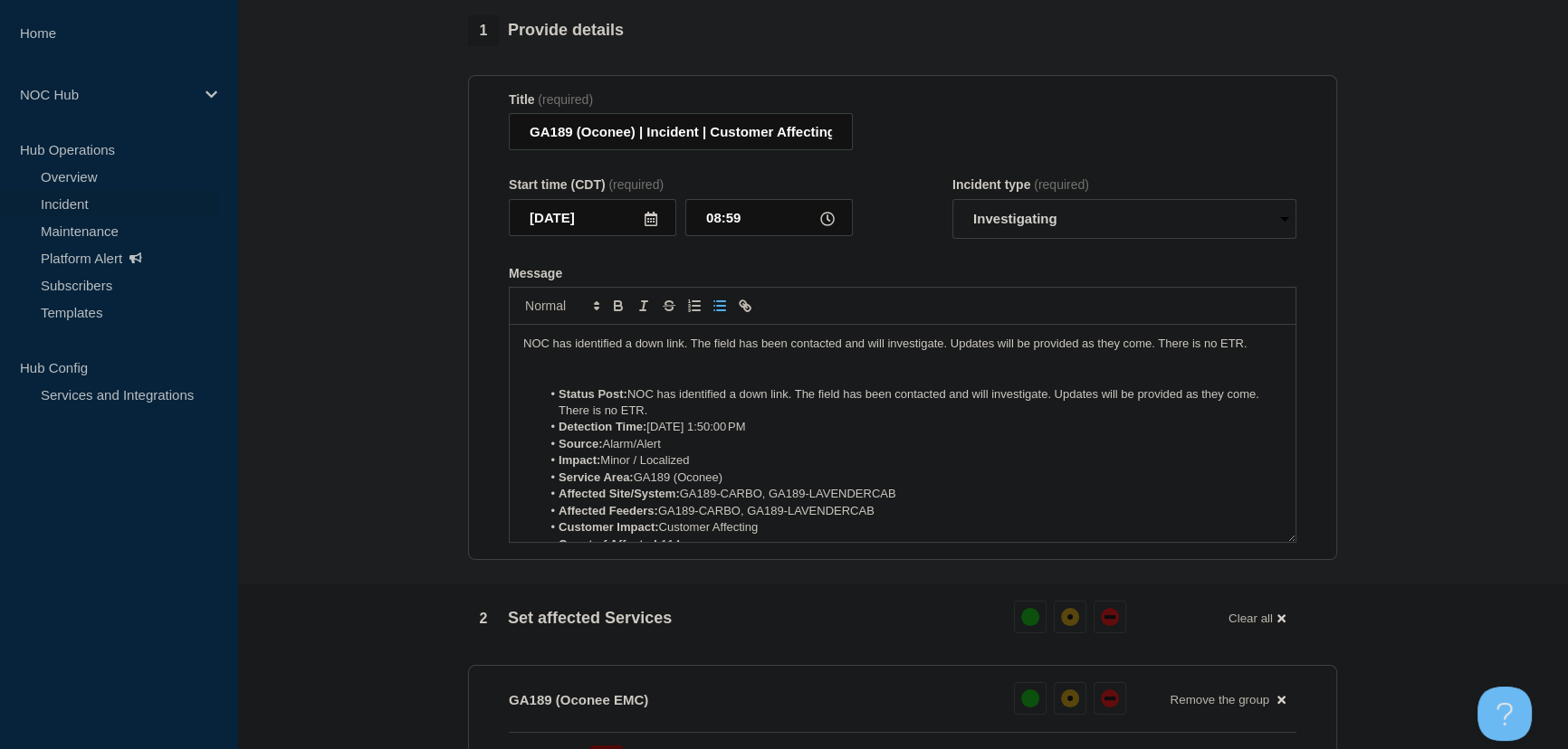
drag, startPoint x: 647, startPoint y: 419, endPoint x: 498, endPoint y: 374, distance: 155.6
click at [498, 374] on section "Title (required) GA189 (Oconee) | Incident | Customer Affecting Start time (CDT…" at bounding box center [902, 318] width 869 height 486
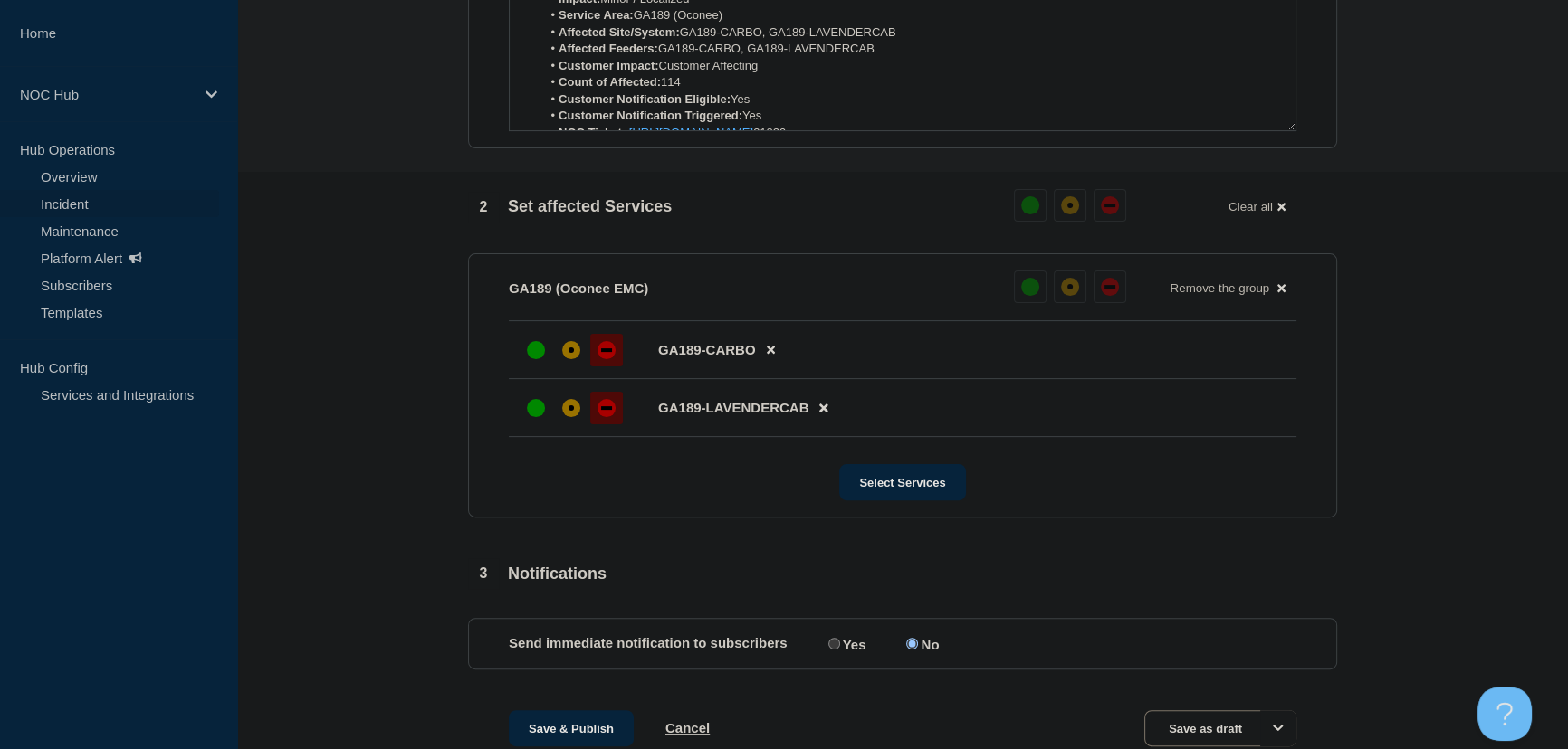
scroll to position [655, 0]
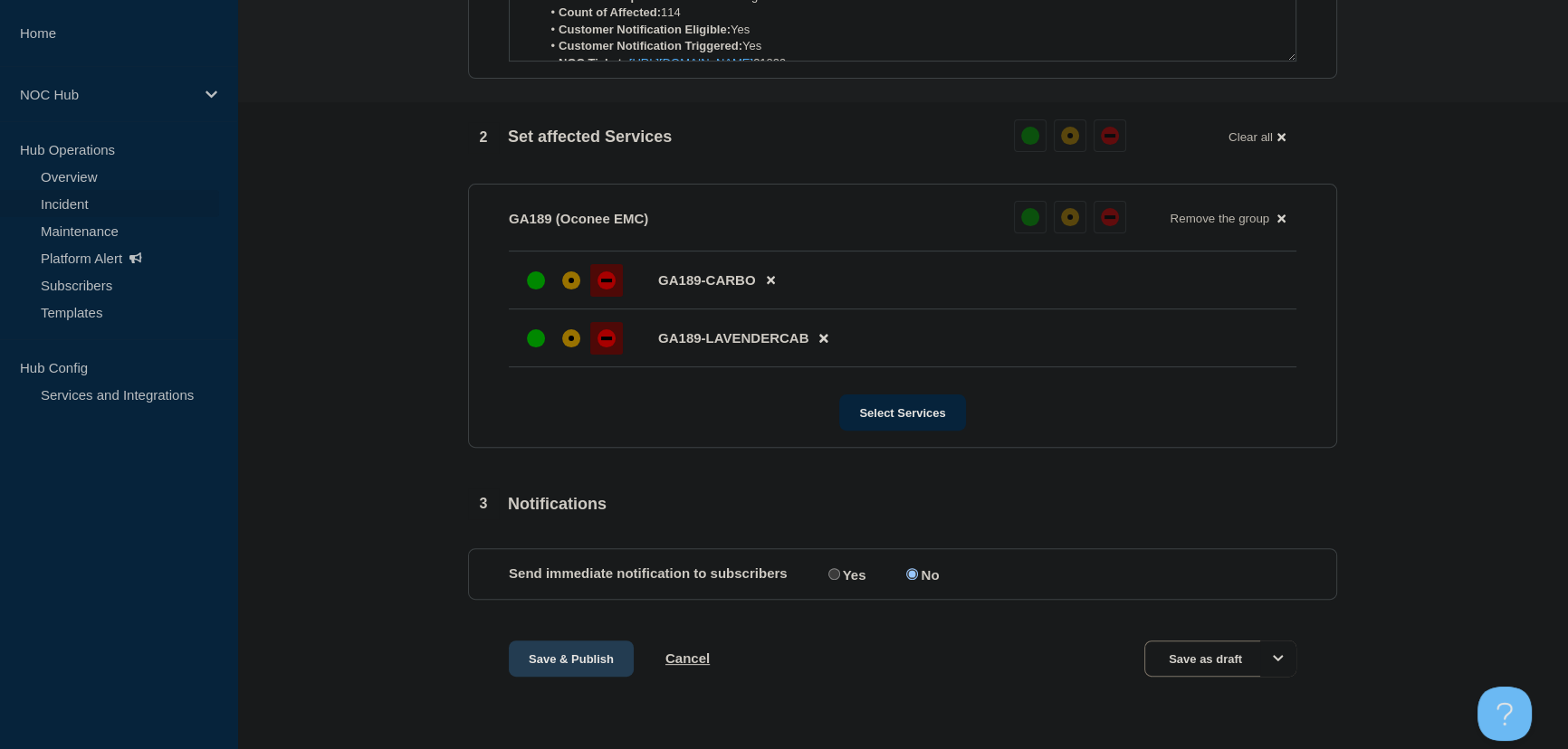
click at [581, 659] on button "Save & Publish" at bounding box center [571, 659] width 125 height 36
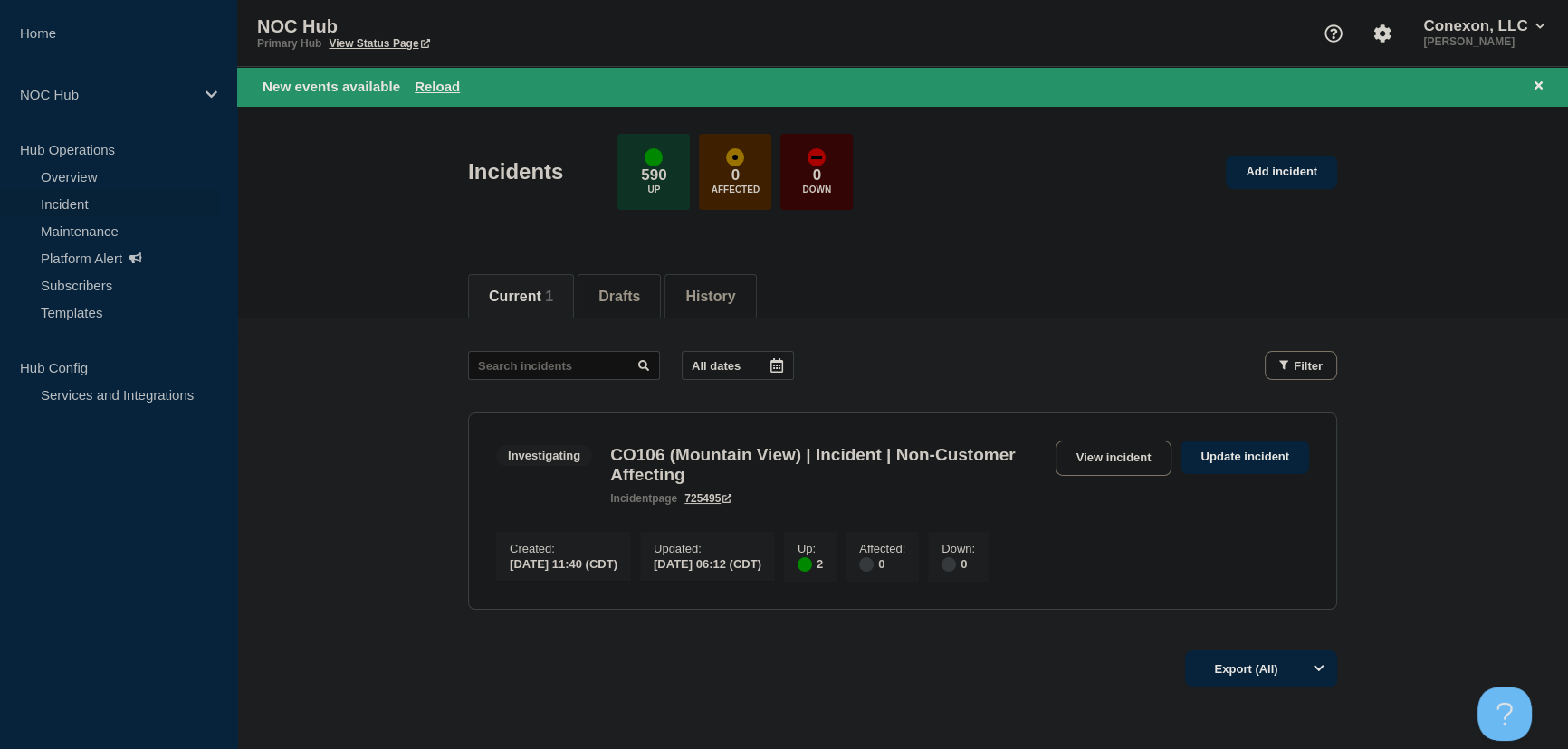
click at [346, 487] on main "All dates Filter Investigating 2 Up CO106 (Mountain View) | Incident | Non-Cust…" at bounding box center [902, 477] width 1331 height 318
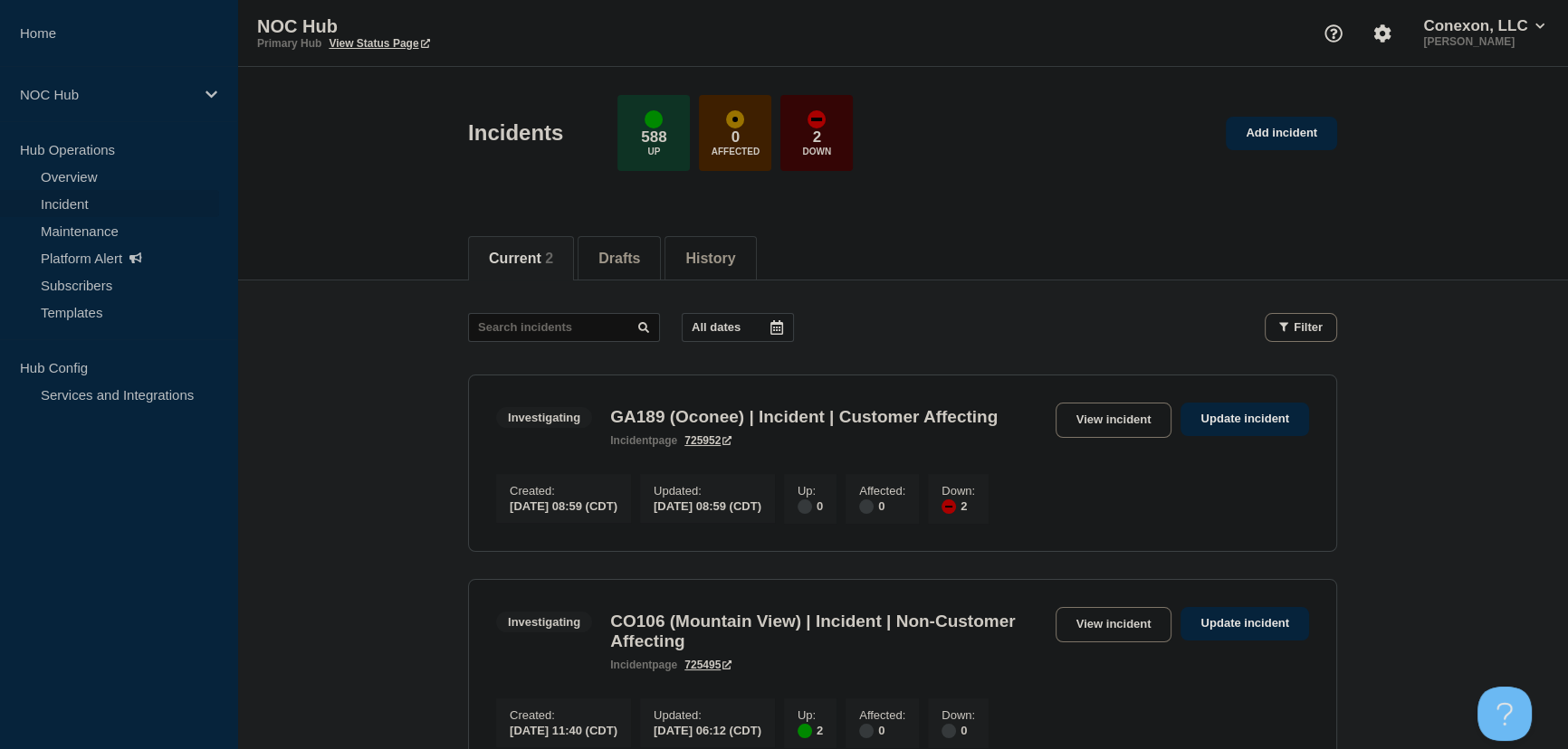
click at [330, 416] on main "All dates Filter Investigating 2 Down GA189 (Oconee) | Incident | Customer Affe…" at bounding box center [902, 542] width 1331 height 523
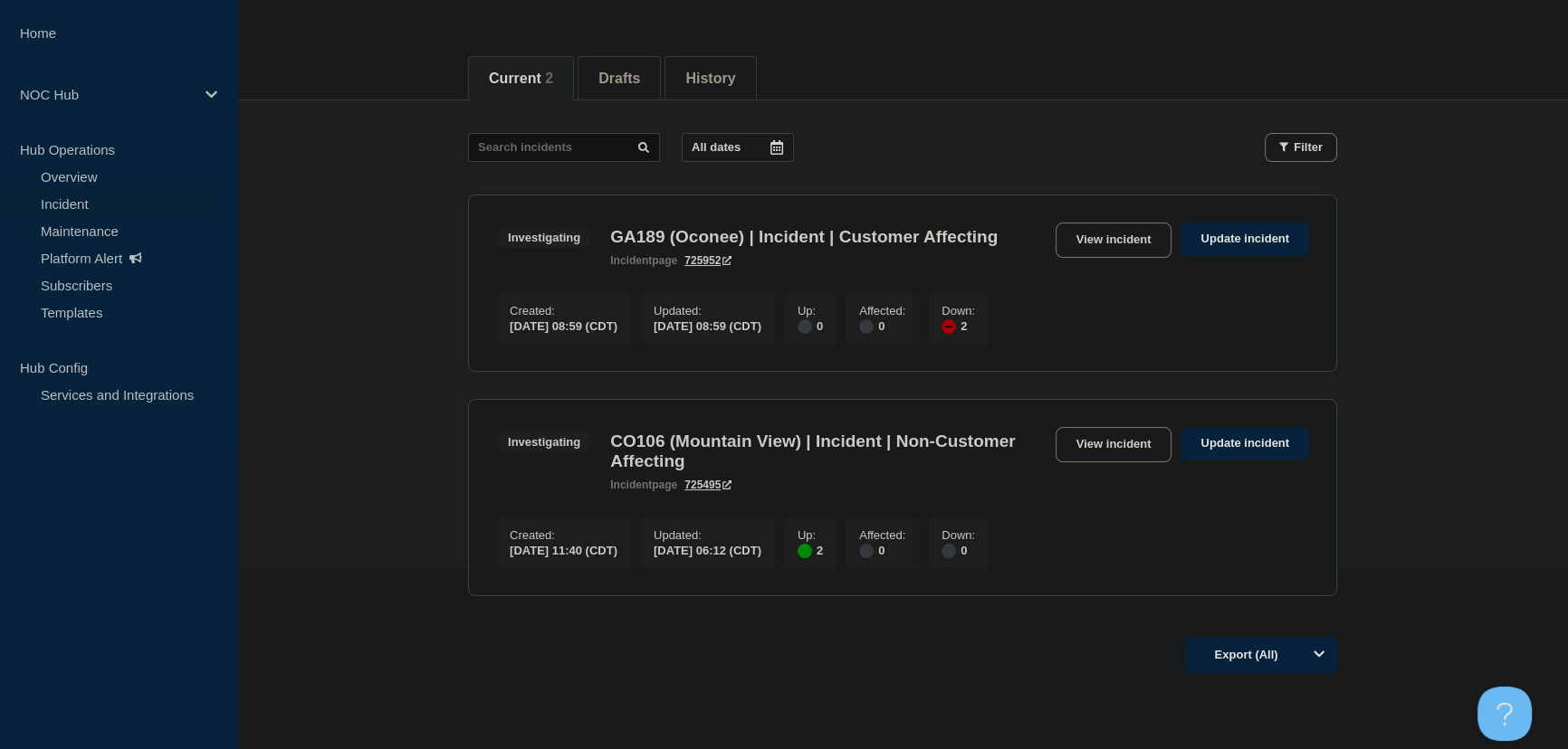
scroll to position [246, 0]
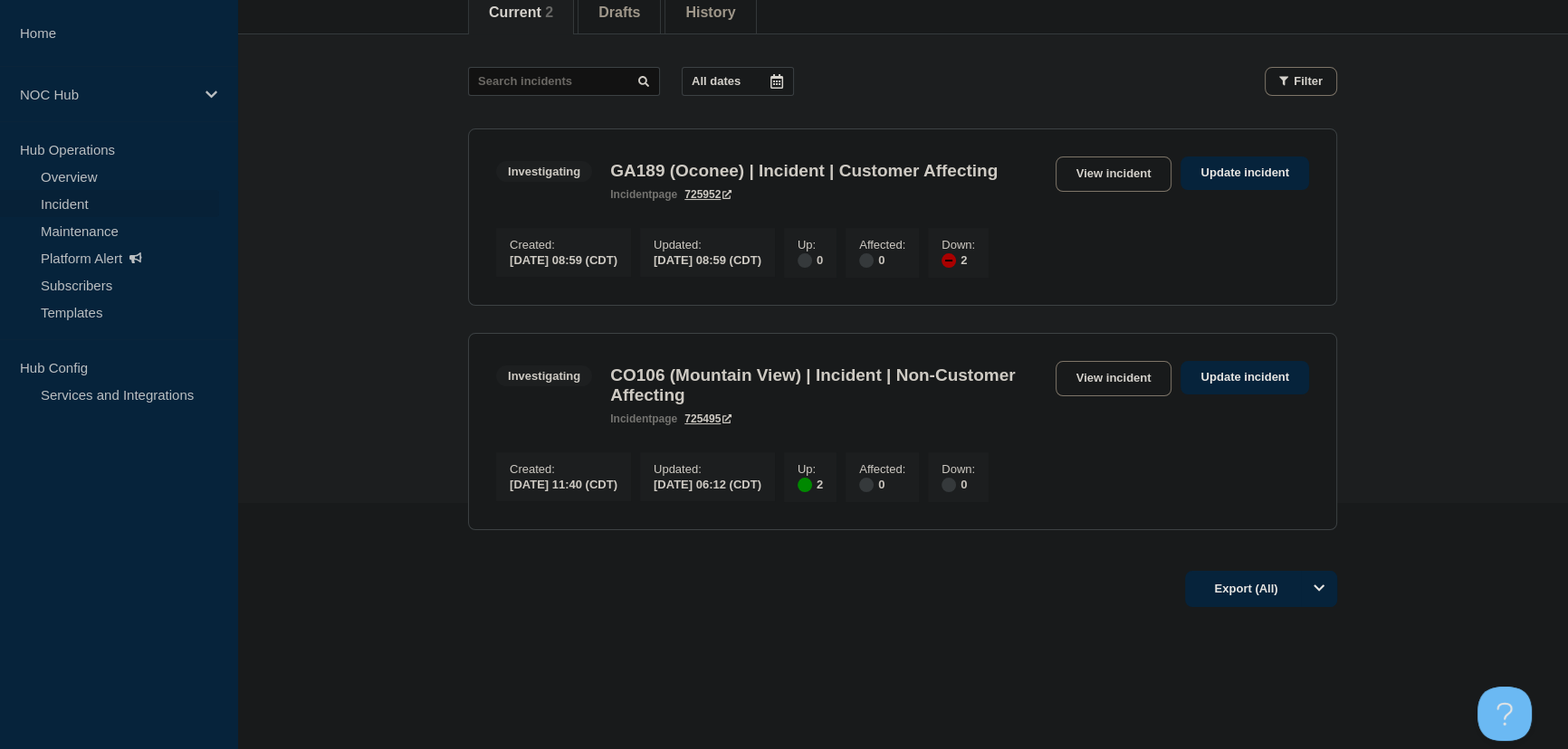
click at [405, 370] on main "All dates Filter Investigating 2 Down GA189 (Oconee) | Incident | Customer Affe…" at bounding box center [902, 296] width 1331 height 523
